Goal: Information Seeking & Learning: Check status

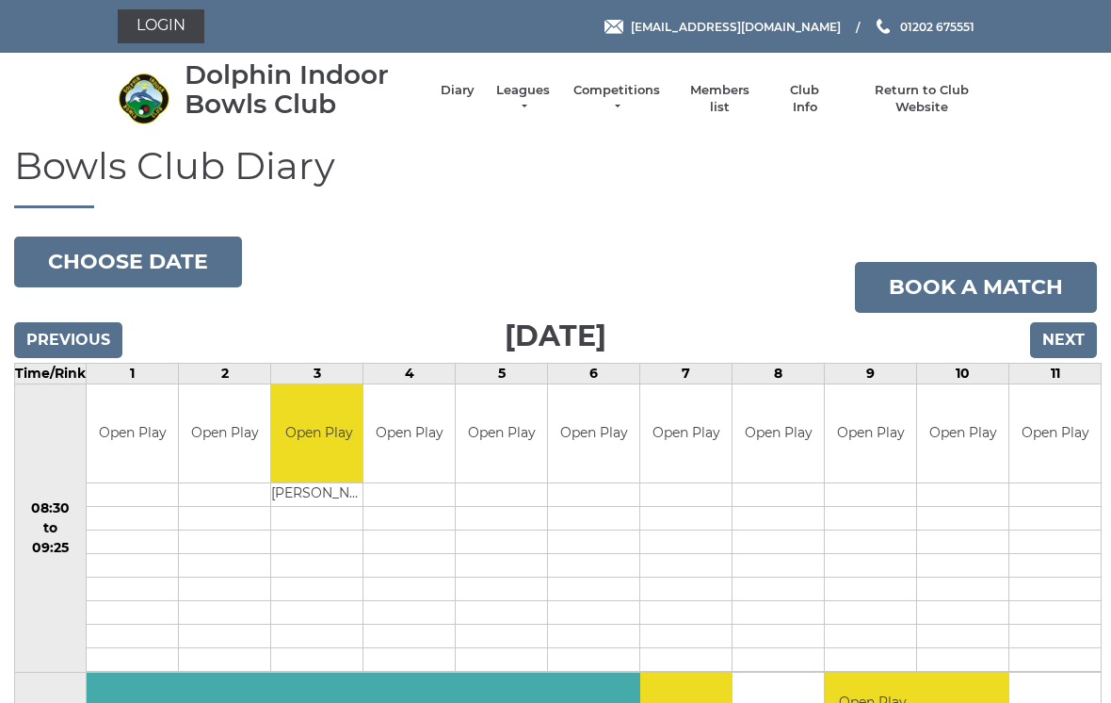
click at [550, 100] on link "Leagues" at bounding box center [522, 99] width 59 height 34
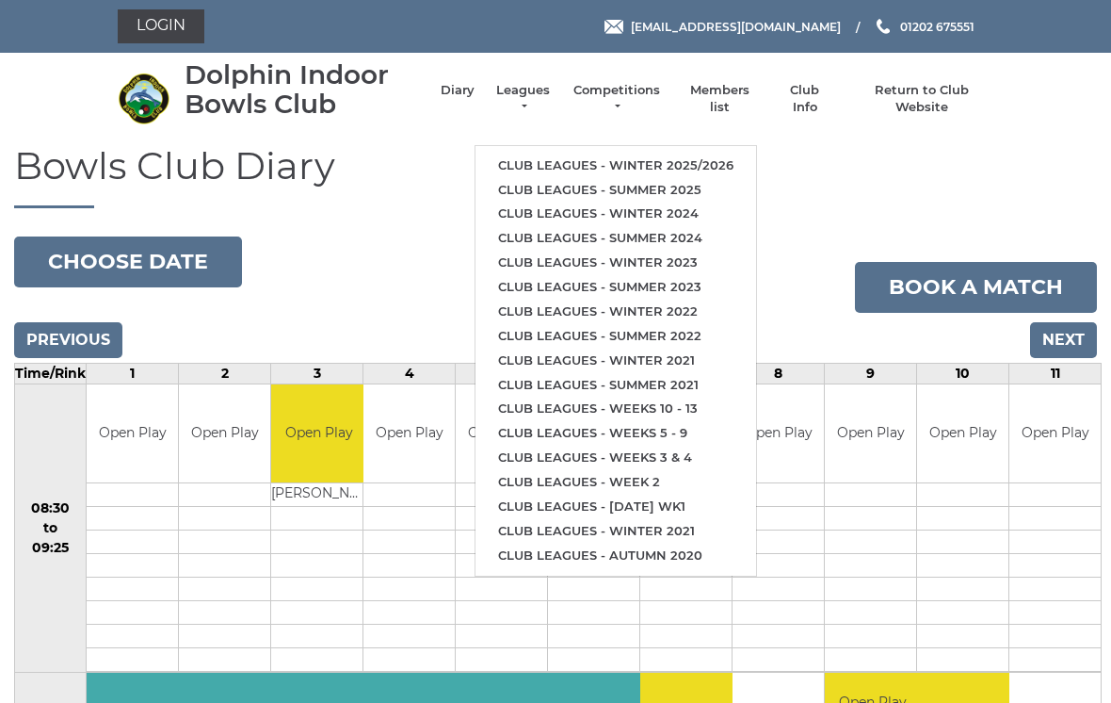
click at [653, 154] on li "Club leagues - Winter 2025/2026" at bounding box center [616, 166] width 281 height 24
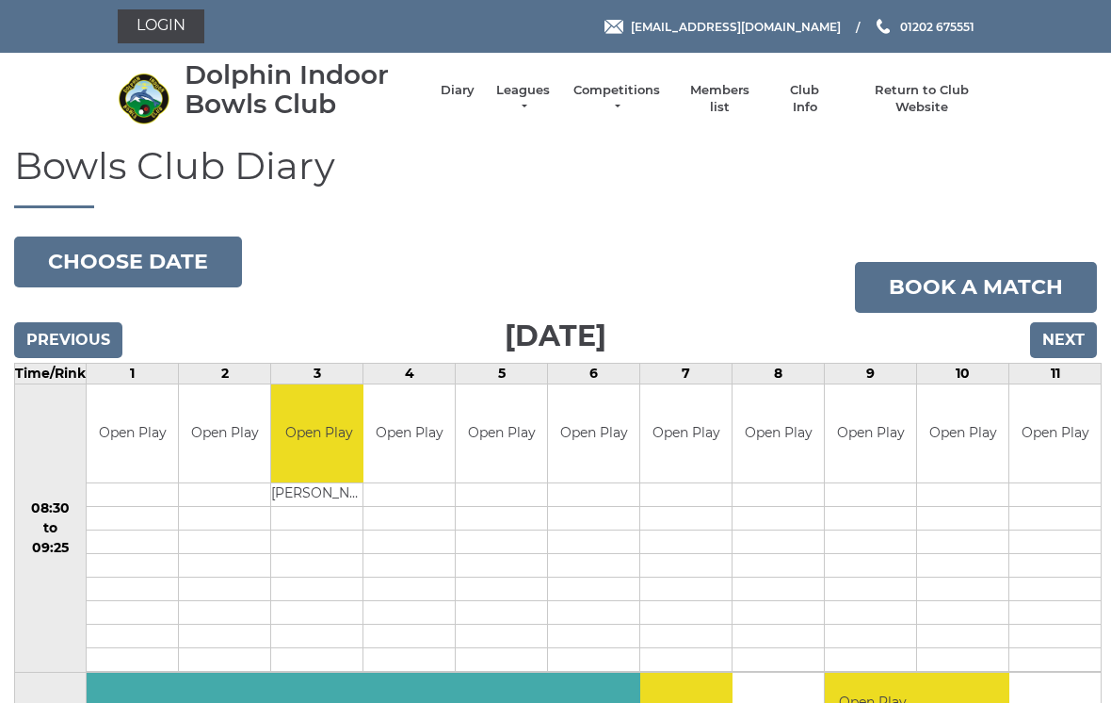
click at [540, 100] on link "Leagues" at bounding box center [522, 99] width 59 height 34
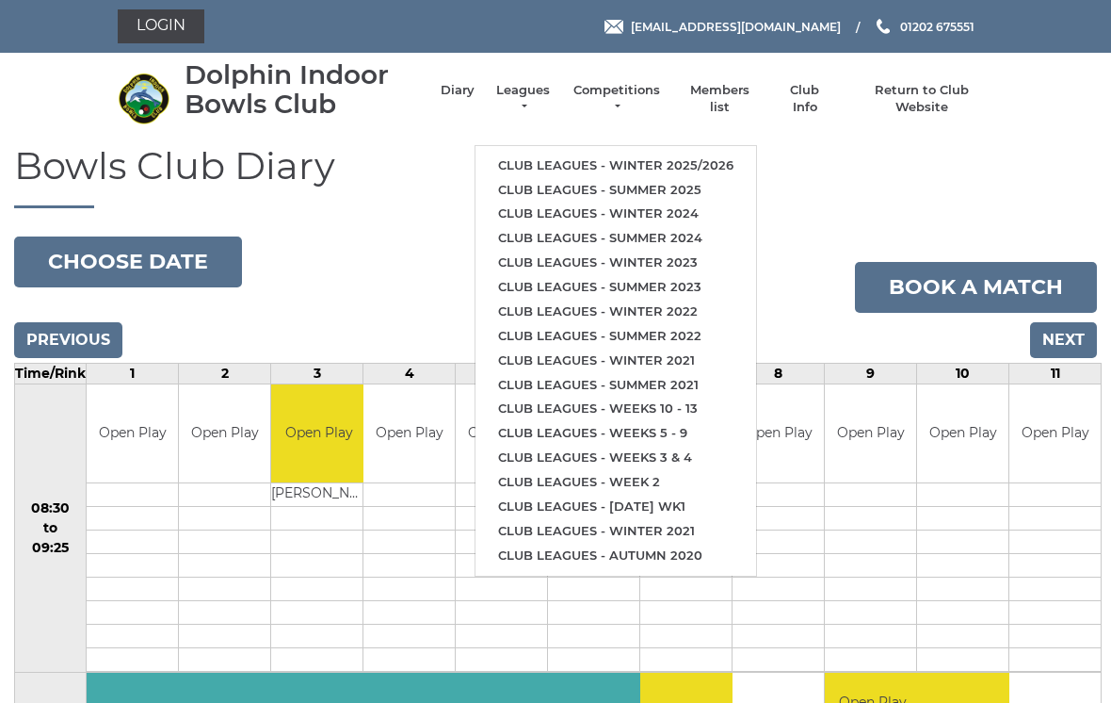
click at [633, 154] on li "Club leagues - Winter 2025/2026" at bounding box center [616, 166] width 281 height 24
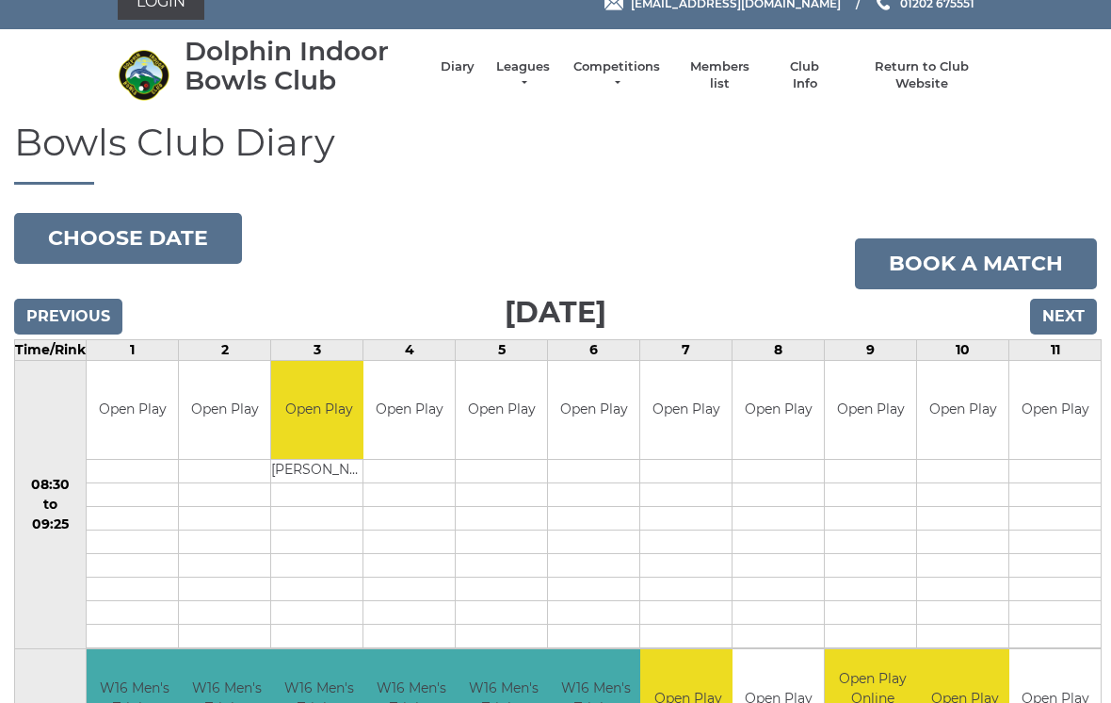
scroll to position [24, 0]
click at [553, 70] on link "Leagues" at bounding box center [522, 75] width 59 height 34
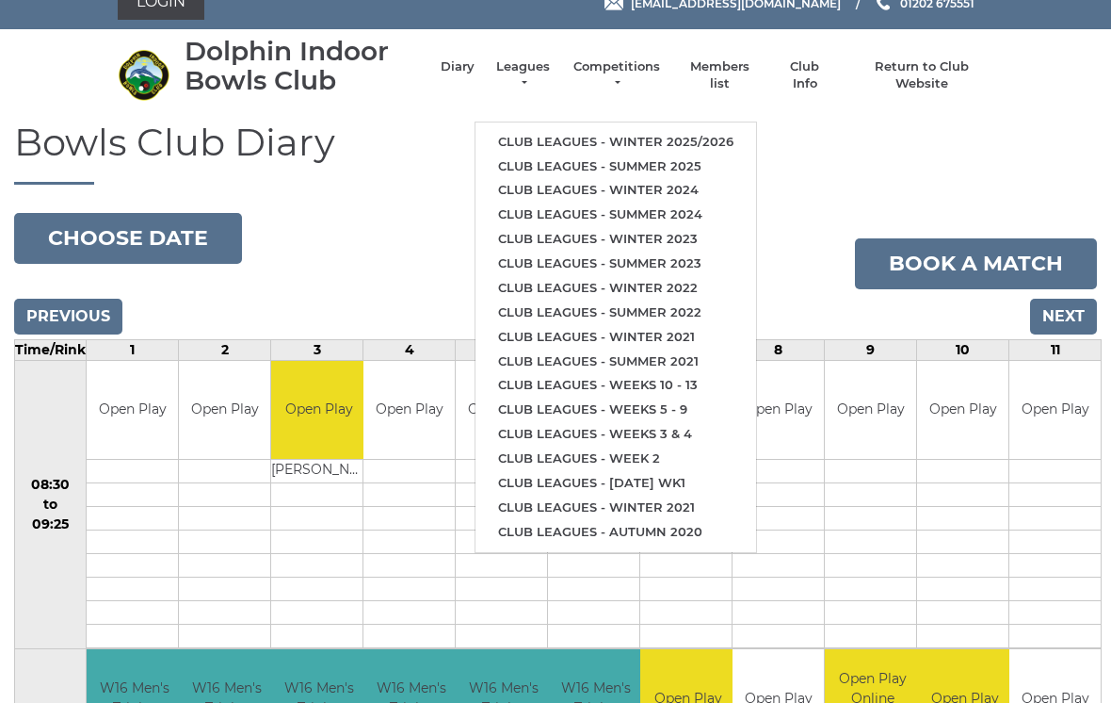
click at [640, 121] on ul "Club leagues - Winter 2025/2026 Club leagues - Summer 2025 Club leagues - Winte…" at bounding box center [616, 336] width 283 height 431
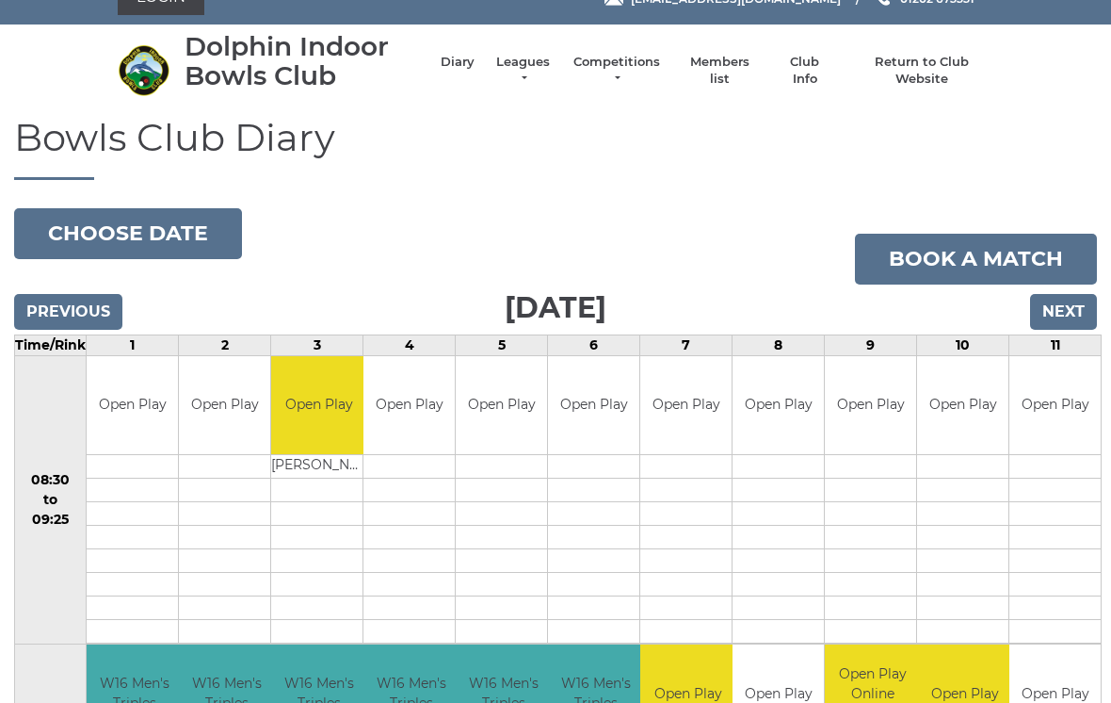
scroll to position [0, 0]
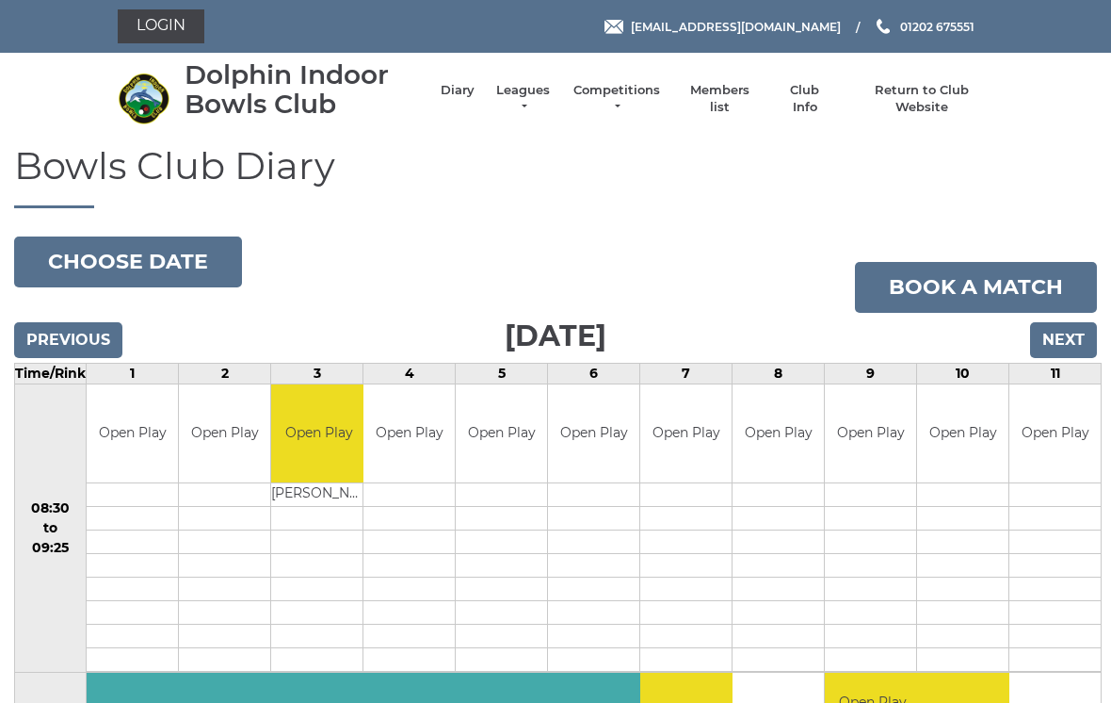
click at [167, 271] on button "Choose date" at bounding box center [128, 261] width 228 height 51
click at [475, 89] on li "Diary" at bounding box center [448, 99] width 53 height 53
click at [475, 96] on link "Diary" at bounding box center [458, 90] width 34 height 17
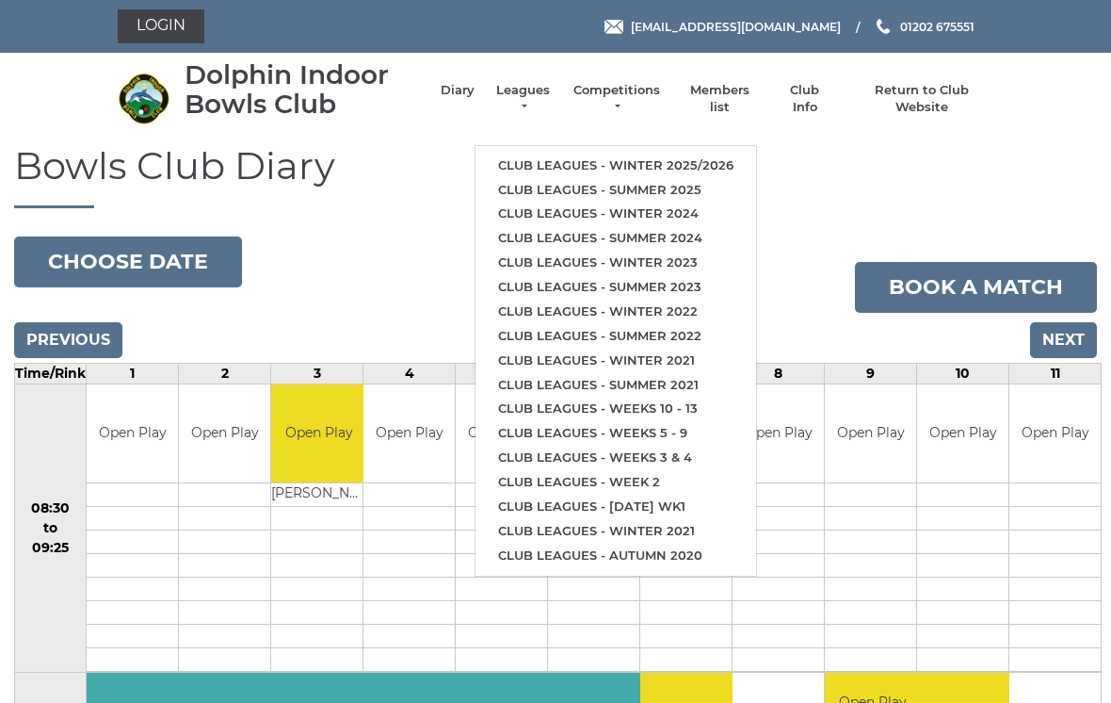
click at [587, 145] on ul "Club leagues - Winter 2025/2026 Club leagues - Summer 2025 Club leagues - Winte…" at bounding box center [616, 360] width 283 height 431
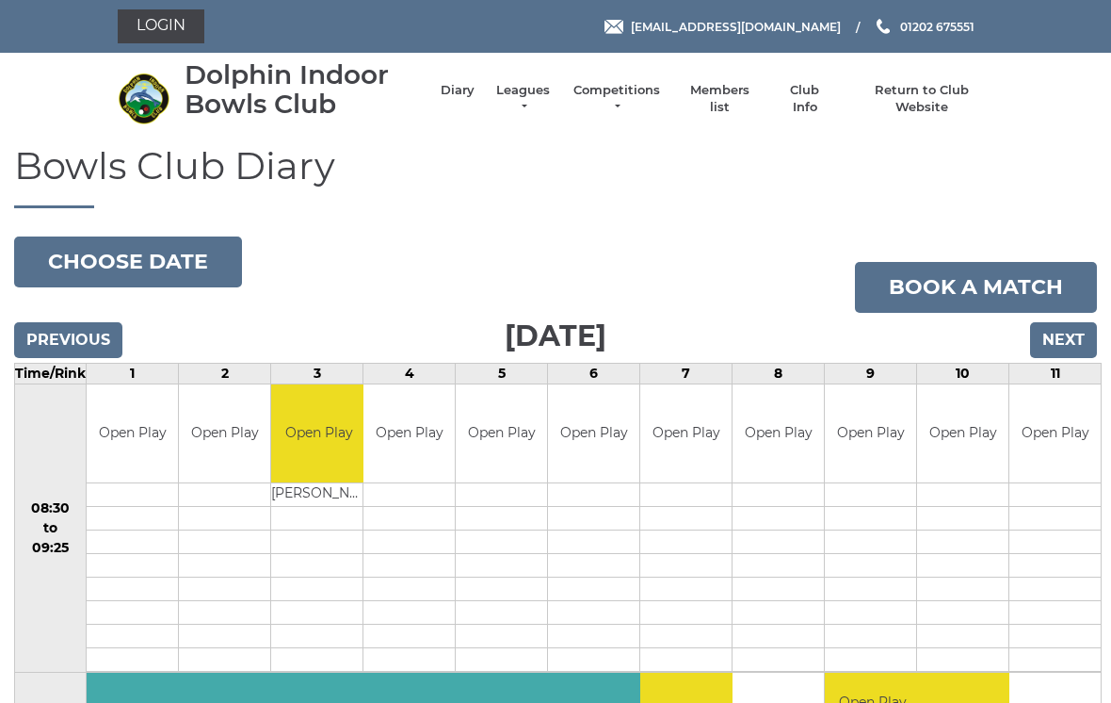
click at [548, 98] on link "Leagues" at bounding box center [522, 99] width 59 height 34
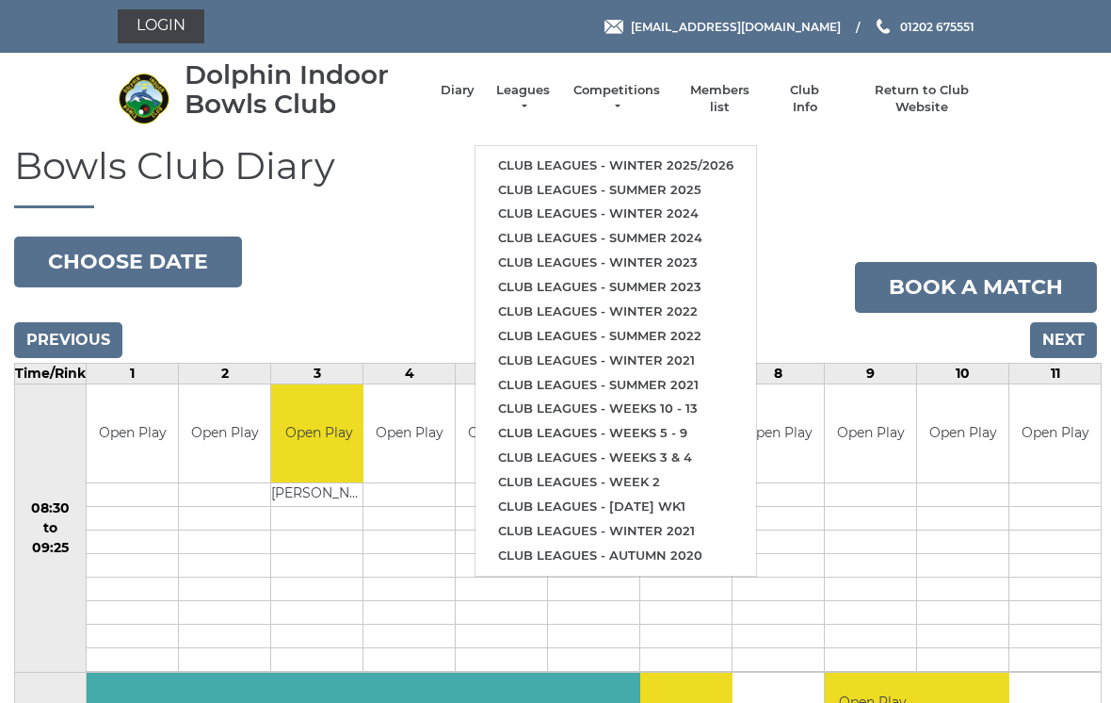
click at [730, 155] on link "Club leagues - Winter 2025/2026" at bounding box center [616, 166] width 281 height 24
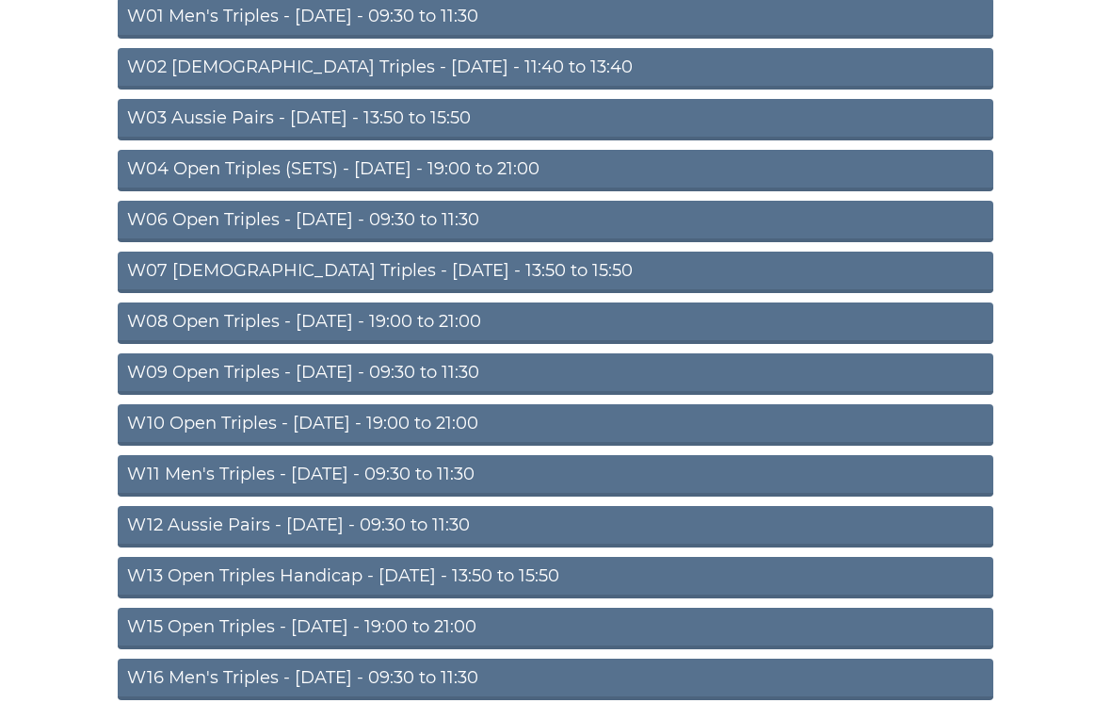
scroll to position [258, 0]
click at [396, 678] on link "W16 Men's Triples - [DATE] - 09:30 to 11:30" at bounding box center [556, 678] width 876 height 41
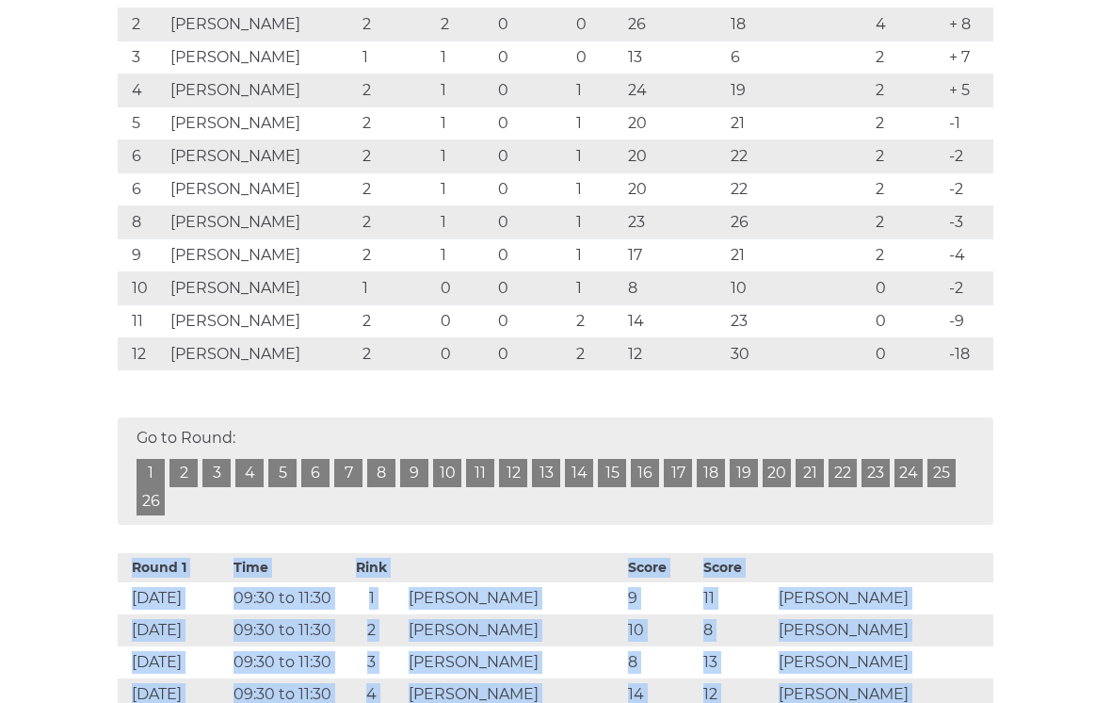
scroll to position [461, 0]
